Goal: Information Seeking & Learning: Learn about a topic

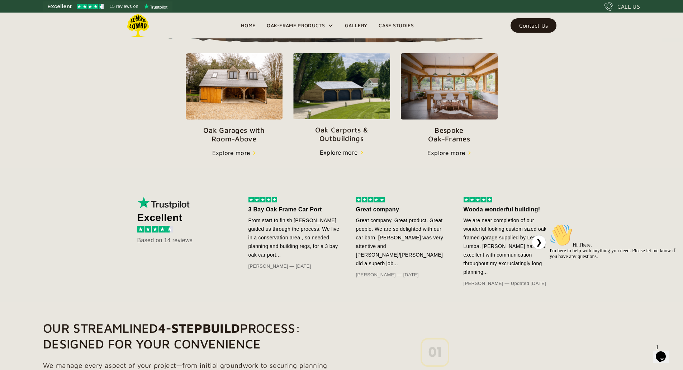
scroll to position [251, 0]
click at [338, 156] on div "Explore more" at bounding box center [339, 152] width 38 height 9
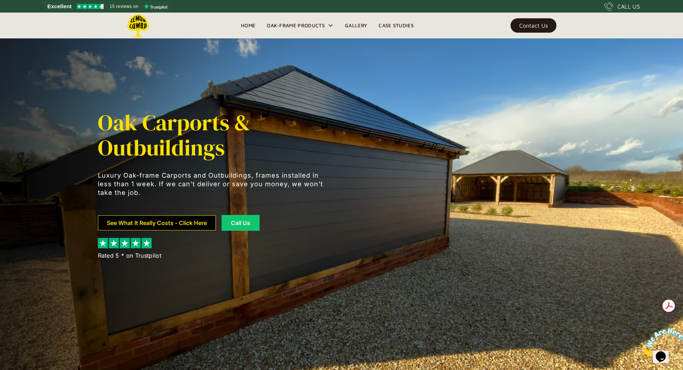
click at [161, 223] on link "See What It Really Costs - Click Here" at bounding box center [157, 222] width 118 height 15
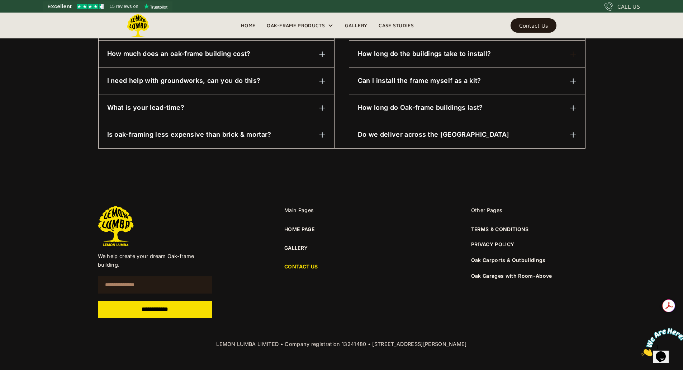
click at [360, 22] on link "Gallery" at bounding box center [356, 25] width 34 height 11
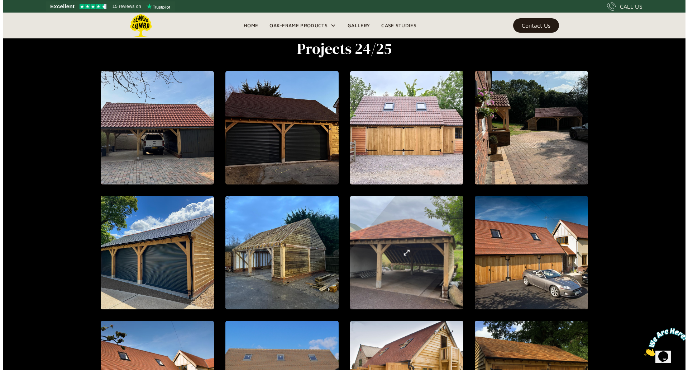
scroll to position [351, 0]
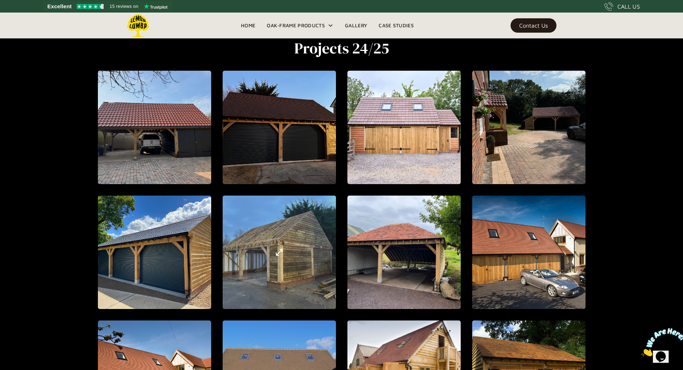
click at [293, 269] on div "open lightbox" at bounding box center [279, 252] width 348 height 370
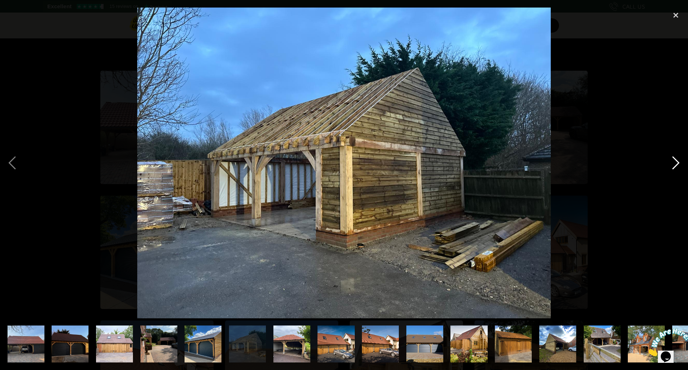
click at [675, 165] on div "next image" at bounding box center [676, 163] width 24 height 310
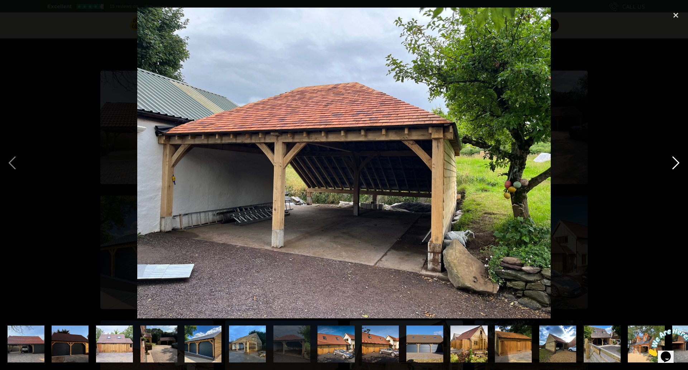
click at [675, 165] on div "next image" at bounding box center [676, 163] width 24 height 310
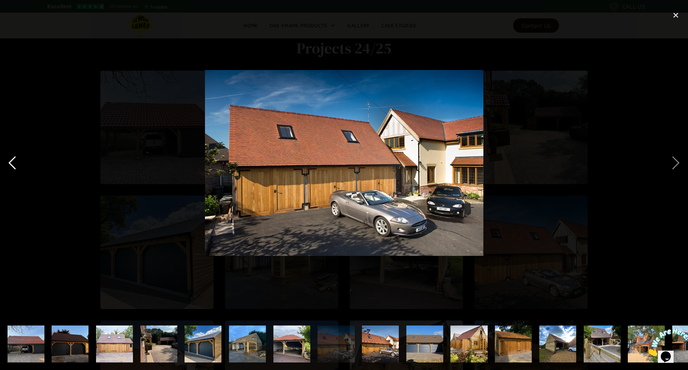
click at [10, 158] on div "previous image" at bounding box center [12, 163] width 24 height 310
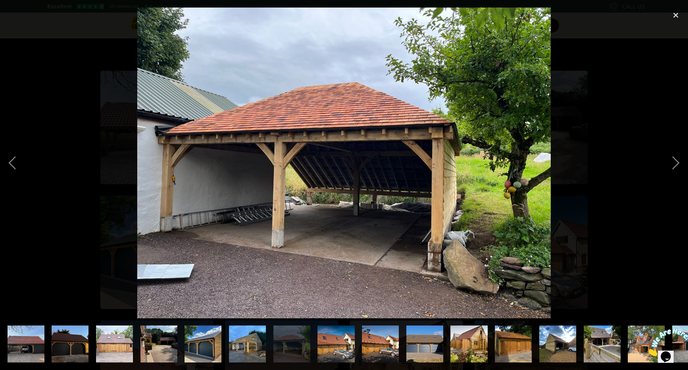
click at [337, 343] on img "show item 8 of 22" at bounding box center [337, 343] width 56 height 37
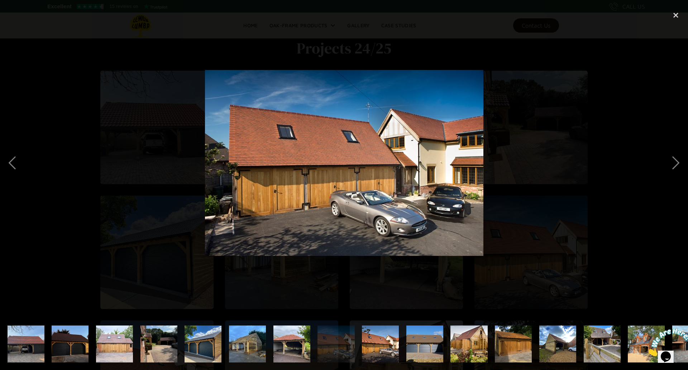
click at [372, 343] on img "show item 9 of 22" at bounding box center [381, 343] width 56 height 37
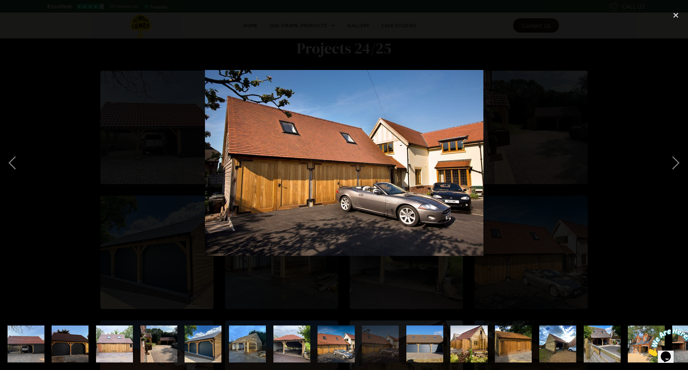
click at [423, 340] on img "show item 10 of 22" at bounding box center [424, 343] width 55 height 37
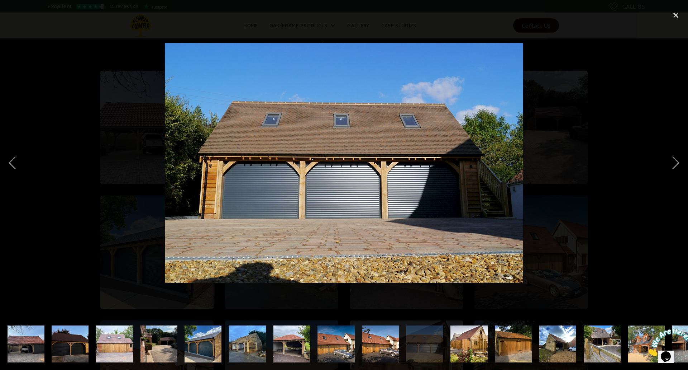
click at [466, 350] on img "show item 11 of 22" at bounding box center [469, 343] width 49 height 37
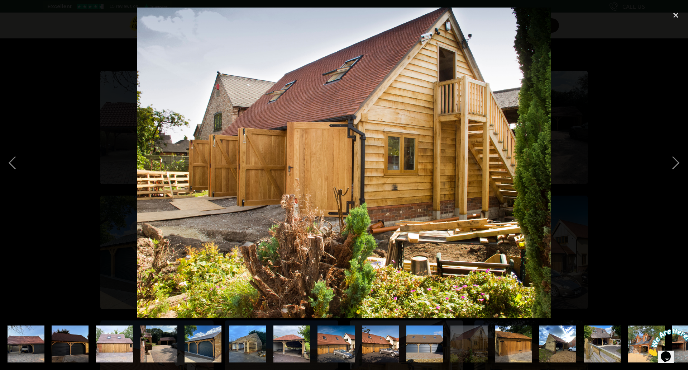
click at [510, 344] on img "show item 12 of 22" at bounding box center [513, 343] width 49 height 37
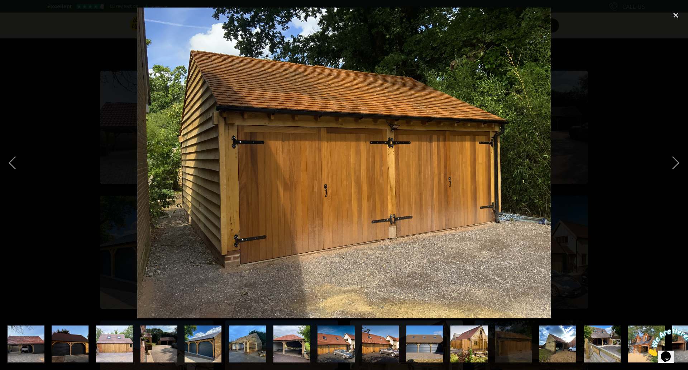
click at [436, 350] on img "show item 10 of 22" at bounding box center [424, 343] width 55 height 37
